Goal: Check status: Check status

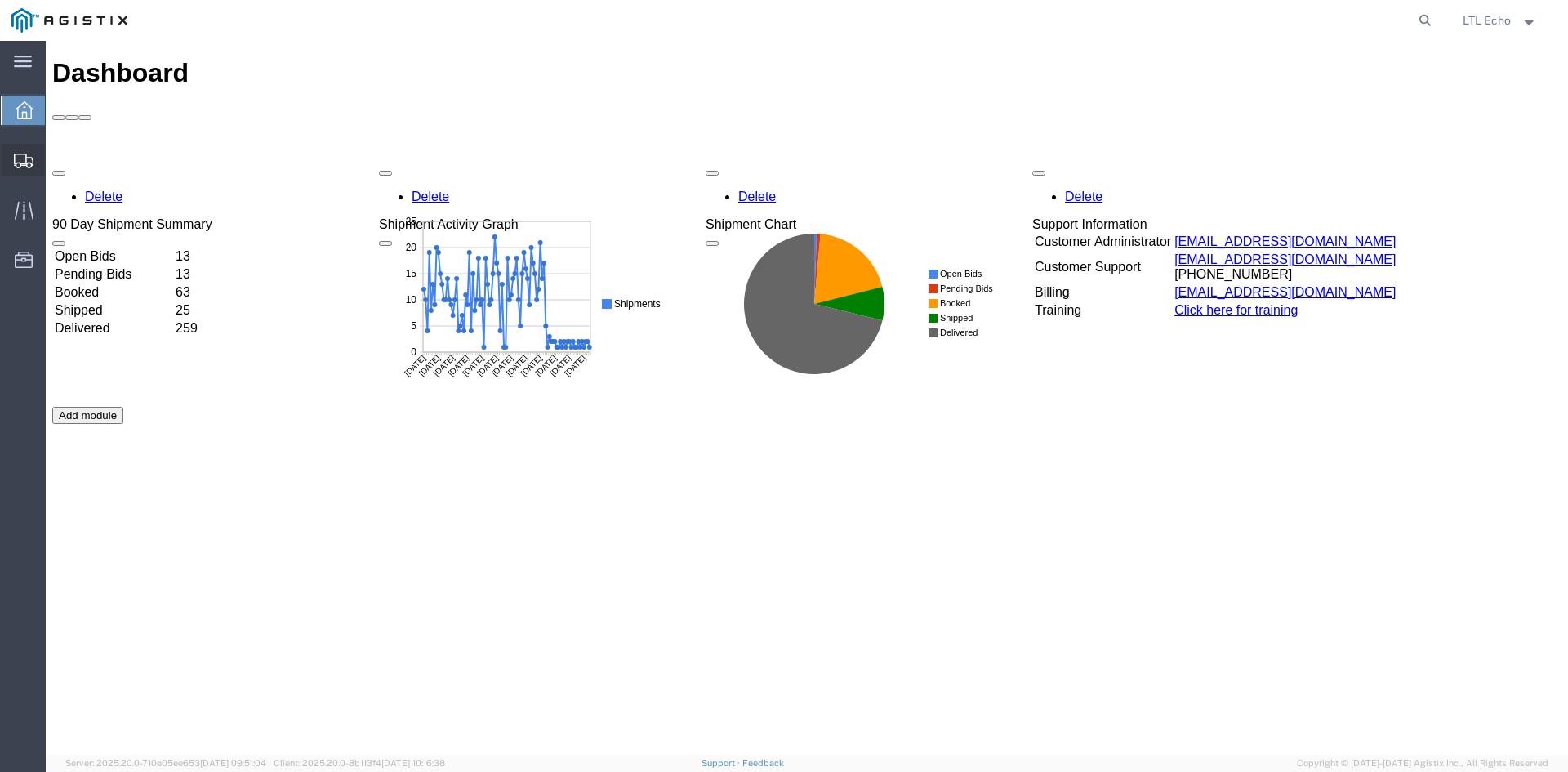
click at [22, 161] on icon at bounding box center [23, 161] width 20 height 14
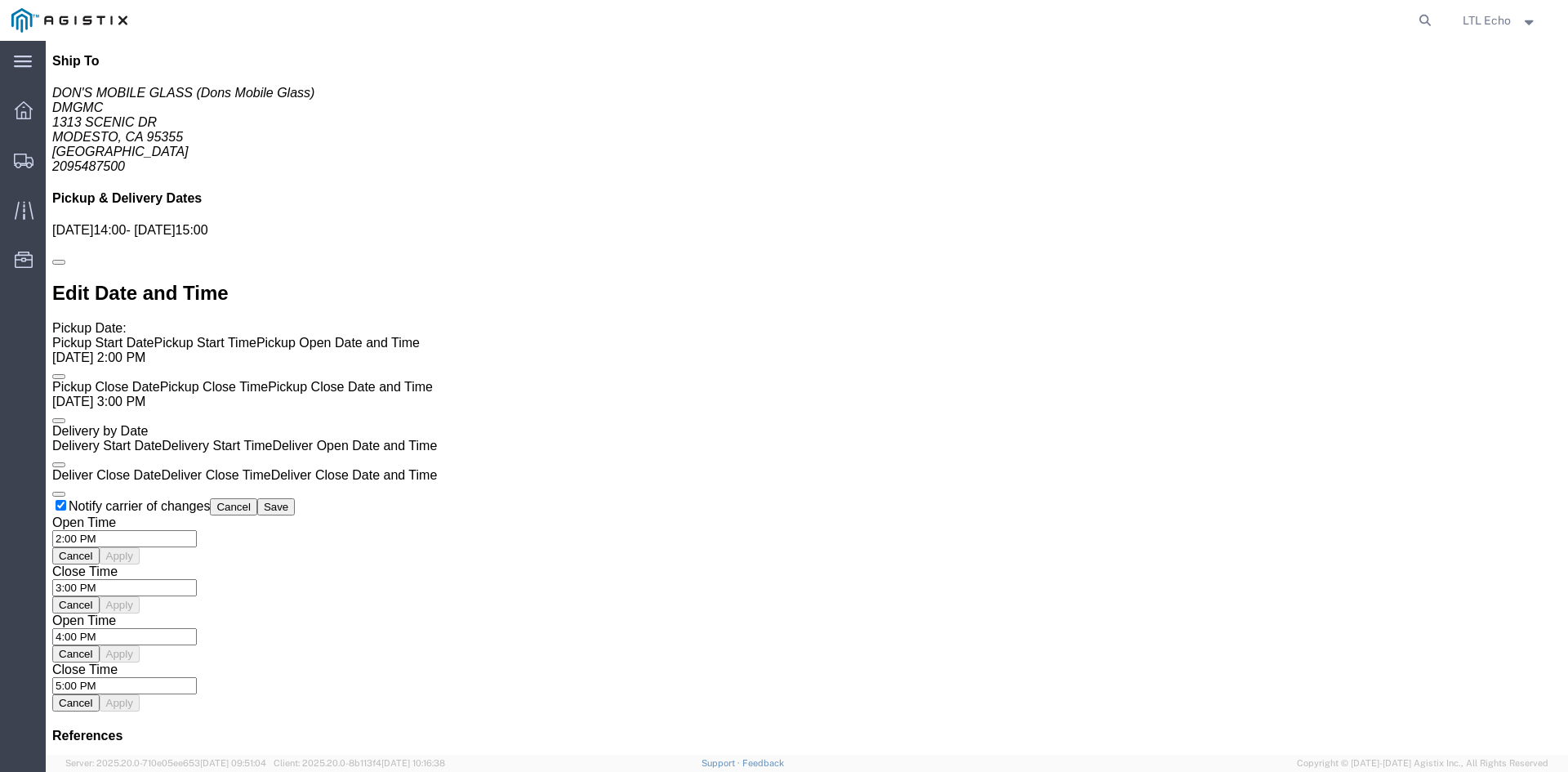
scroll to position [968, 0]
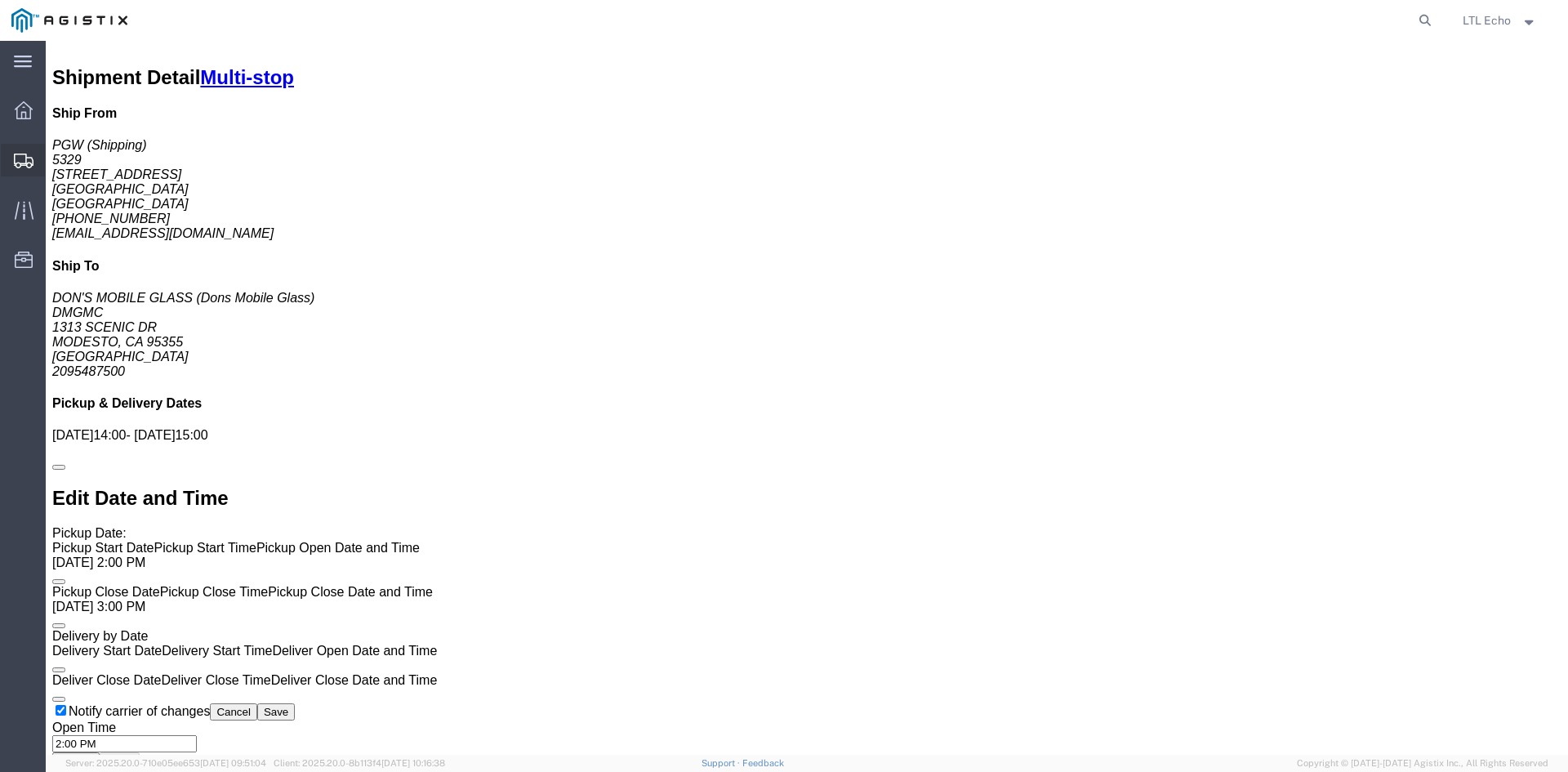
click at [24, 159] on icon at bounding box center [23, 161] width 20 height 14
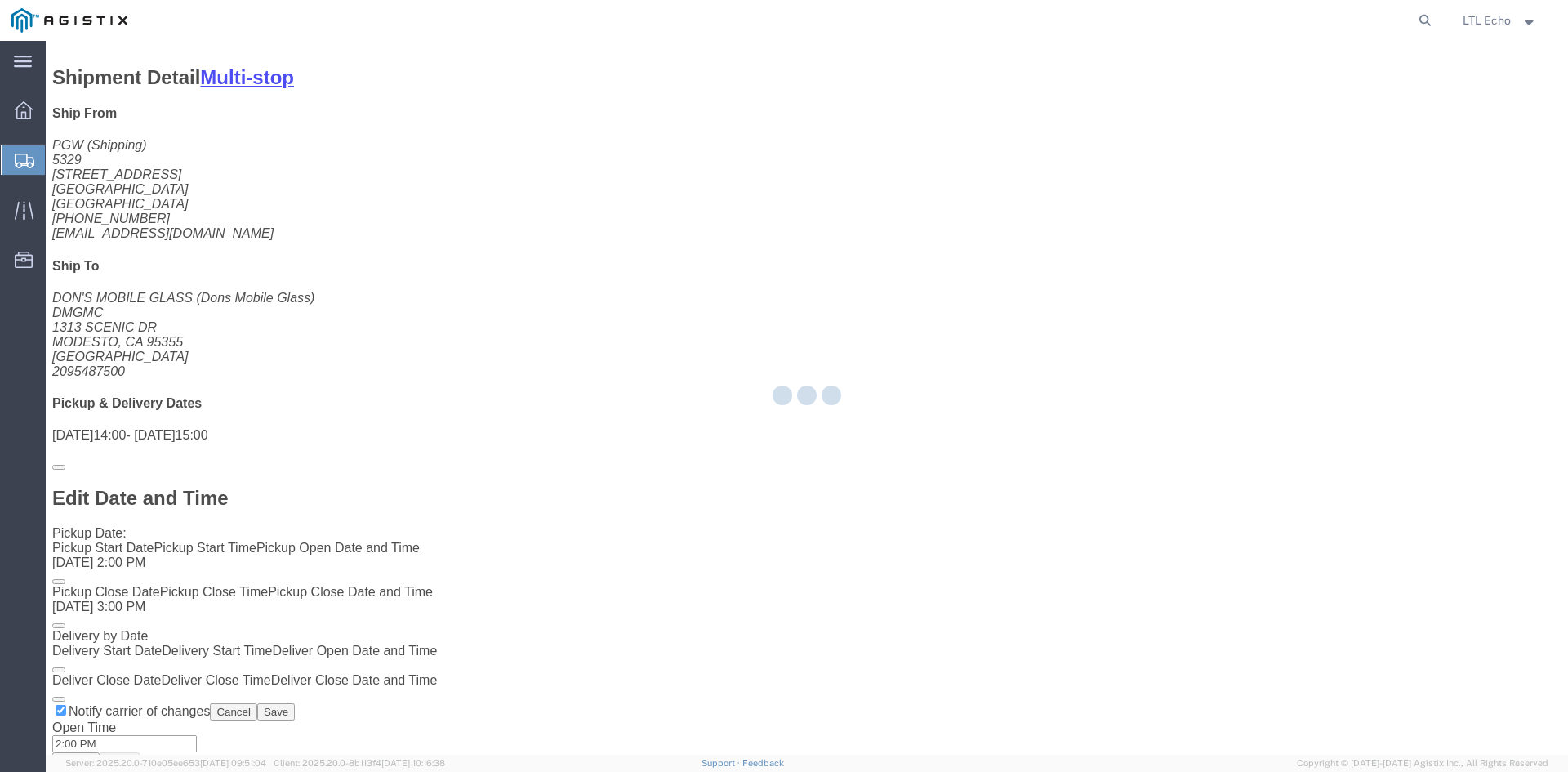
click at [173, 101] on div at bounding box center [807, 397] width 1522 height 714
click at [164, 103] on div at bounding box center [807, 397] width 1522 height 714
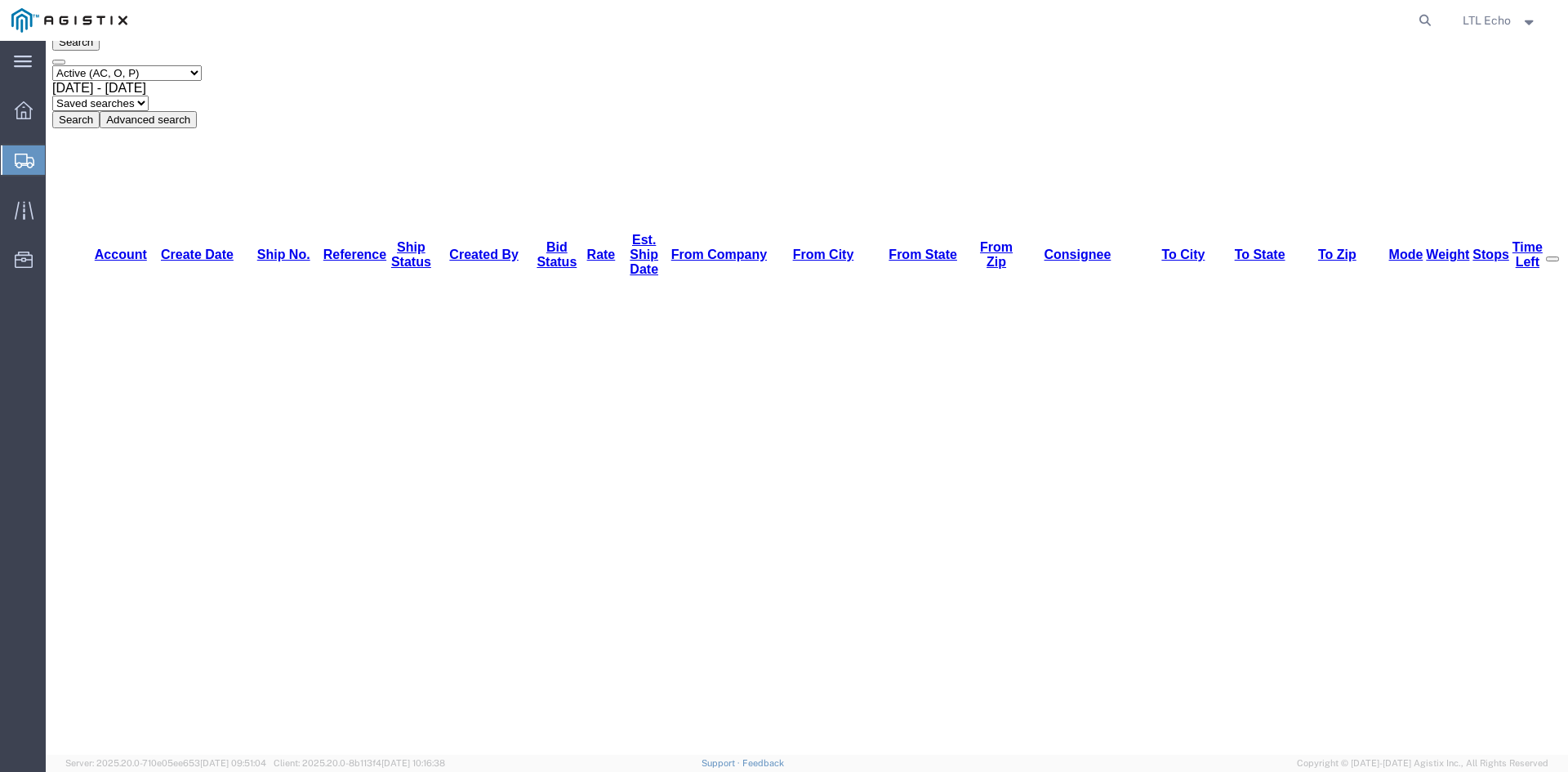
scroll to position [190, 0]
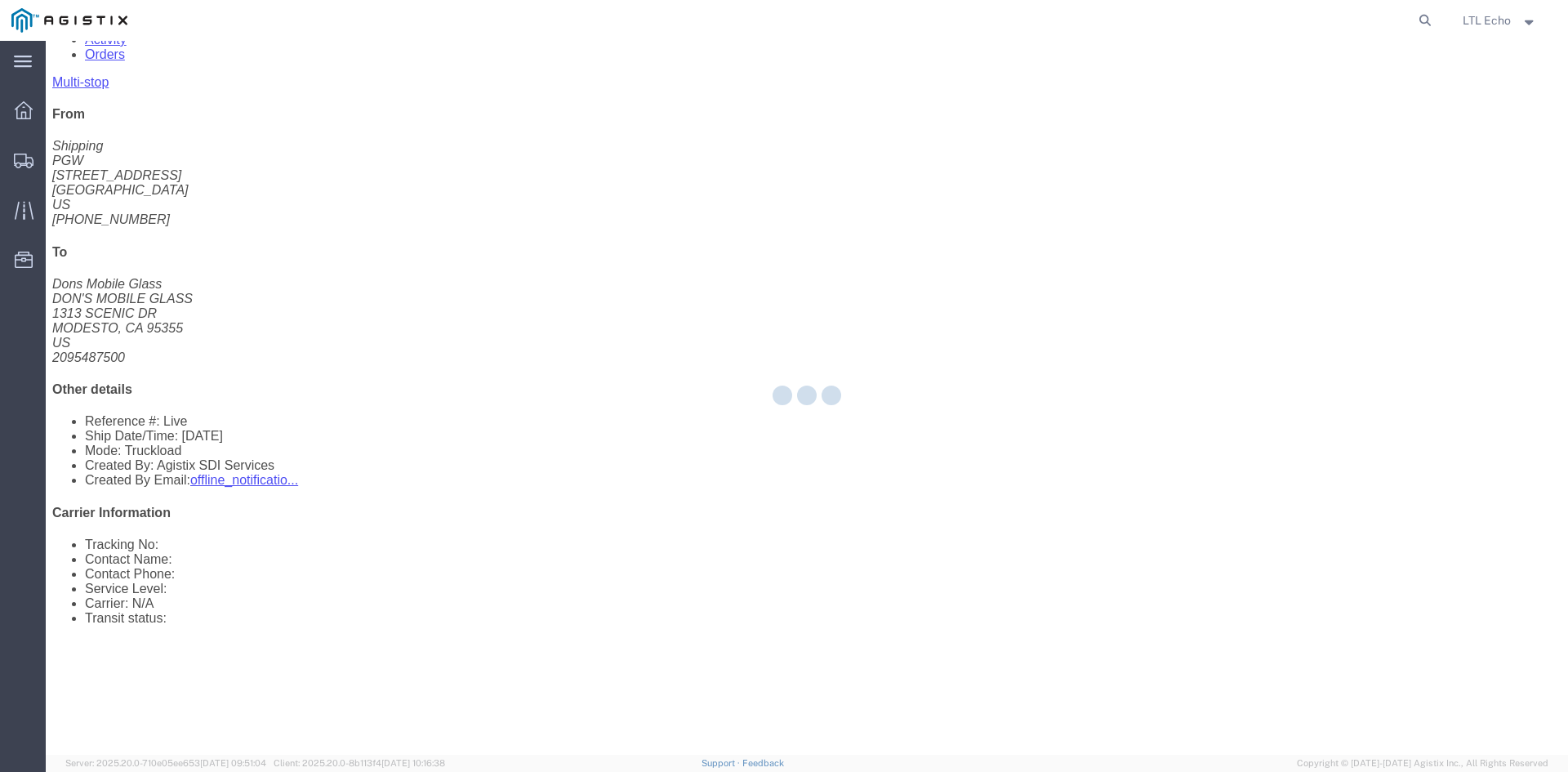
scroll to position [1, 0]
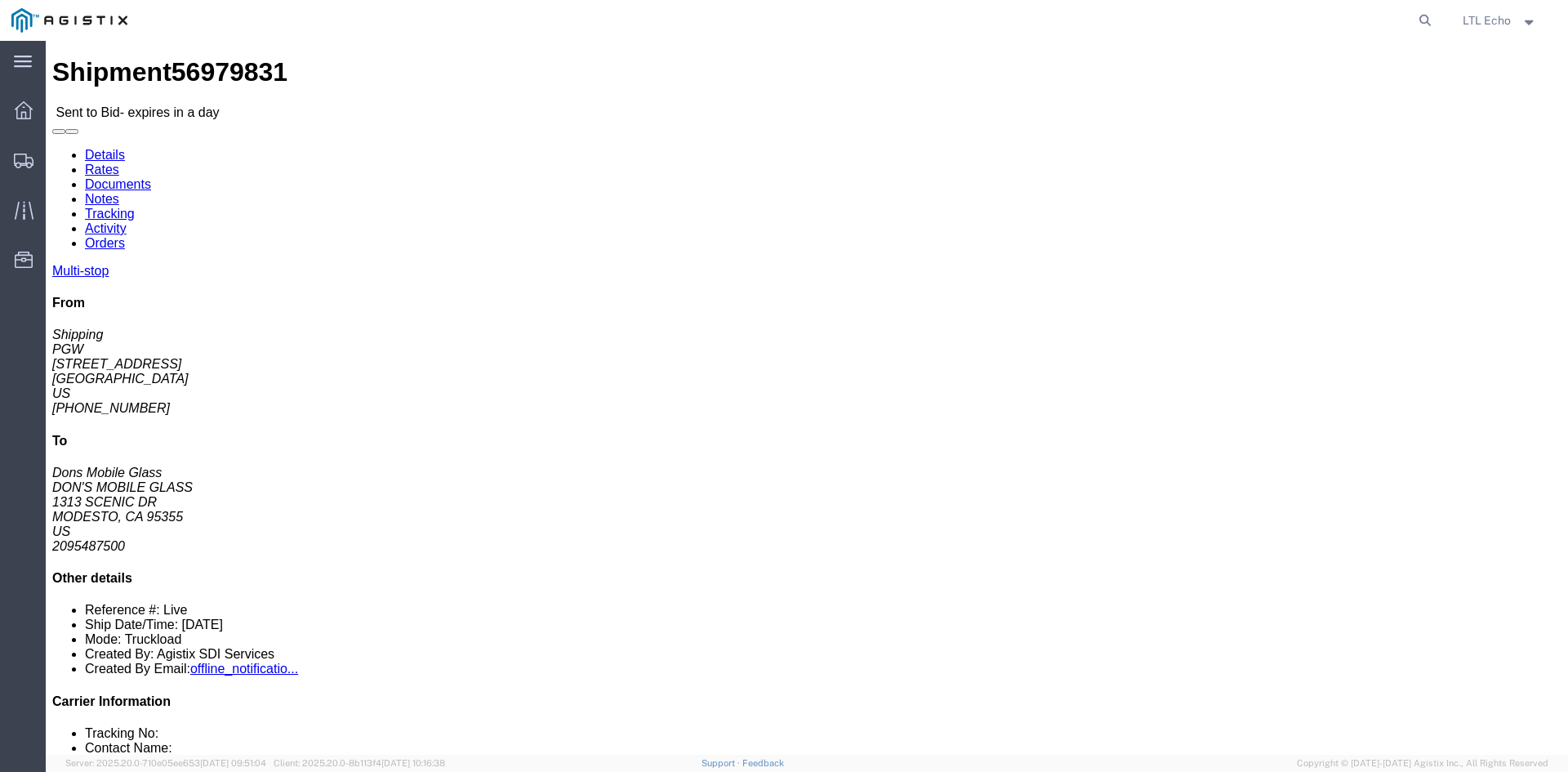
click link "Rates"
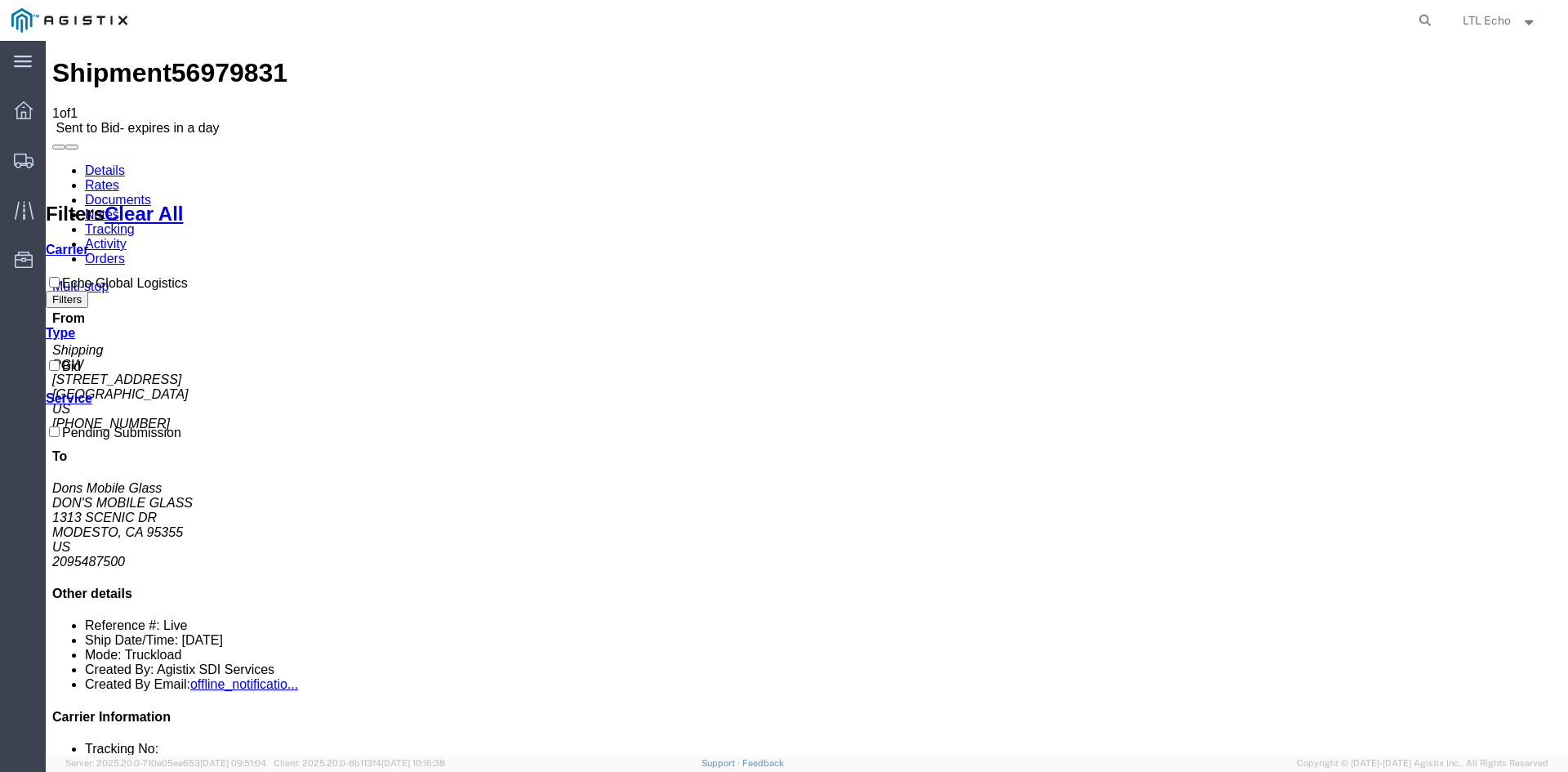
click at [112, 164] on link "Details" at bounding box center [104, 170] width 40 height 13
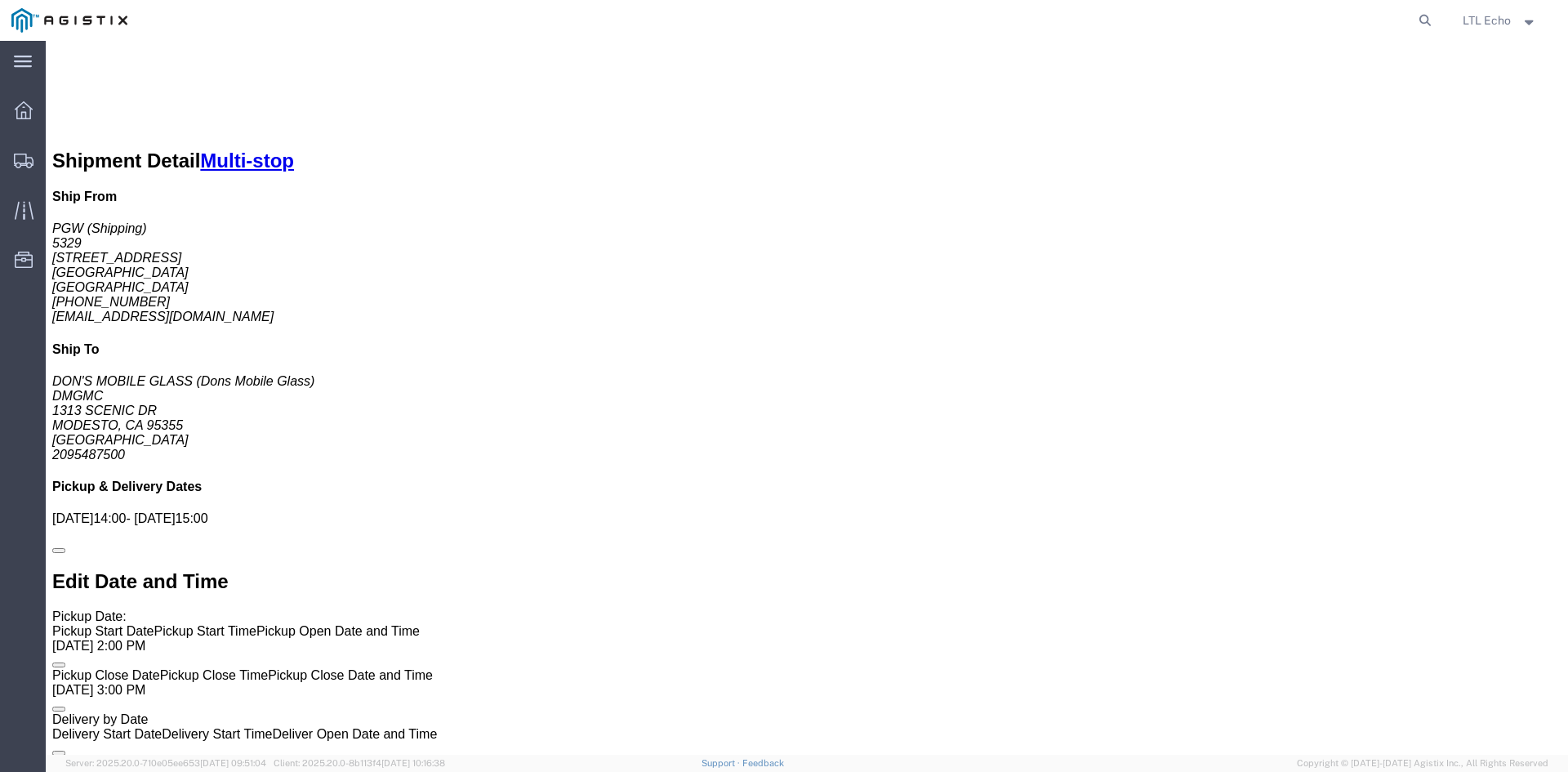
scroll to position [658, 0]
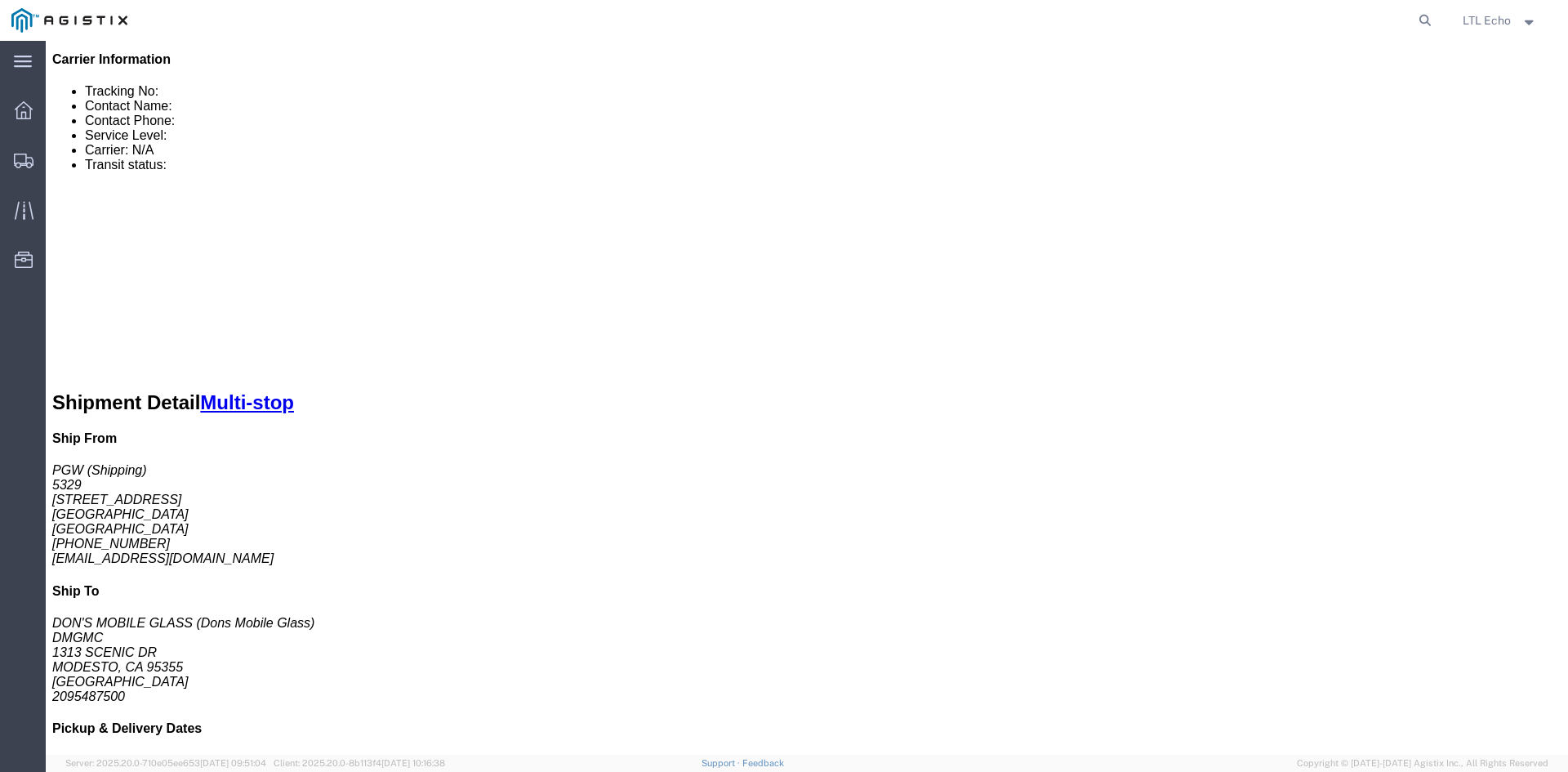
click div "Billing Cost Center: 5329 Freight Out Cost Center Number: 5329-6300-66000-0000 …"
click link "Rates"
